Goal: Information Seeking & Learning: Learn about a topic

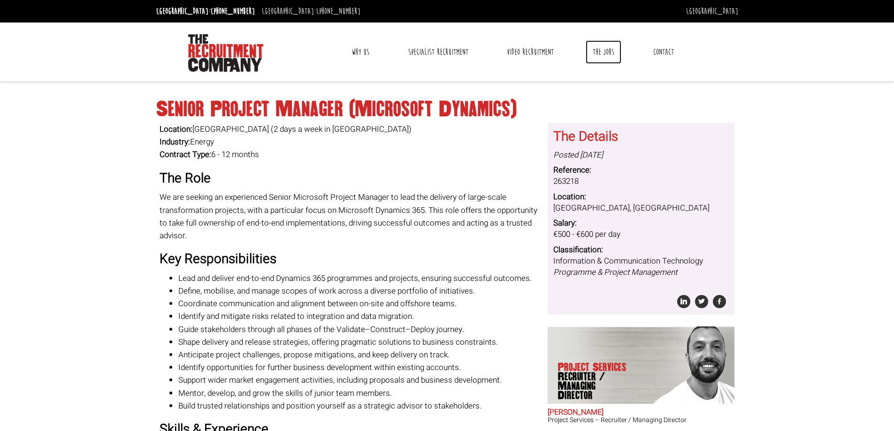
click at [608, 52] on link "The Jobs" at bounding box center [603, 51] width 36 height 23
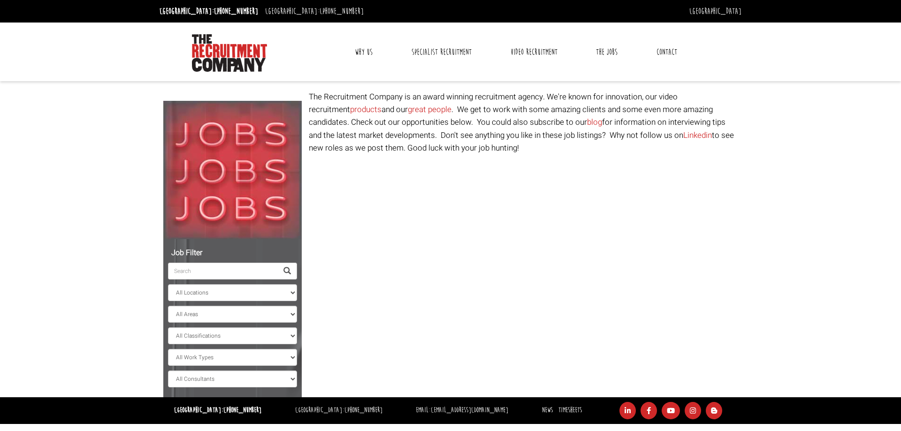
select select "Ireland"
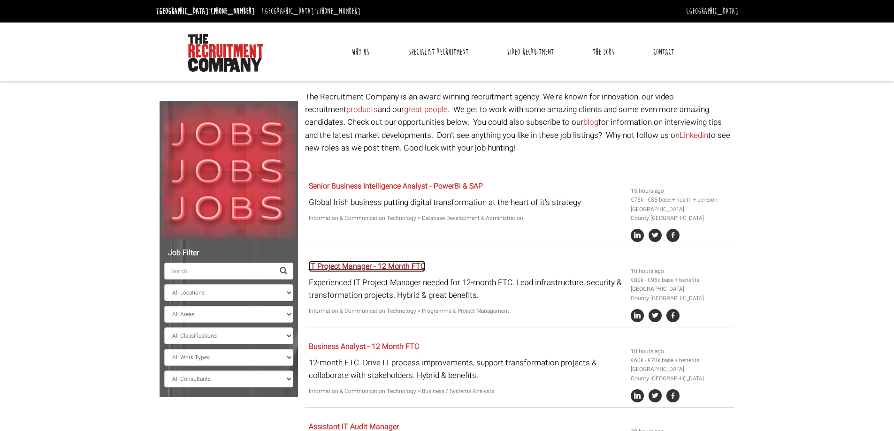
click at [368, 266] on link "IT Project Manager - 12 Month FTC" at bounding box center [367, 266] width 116 height 11
